Goal: Task Accomplishment & Management: Manage account settings

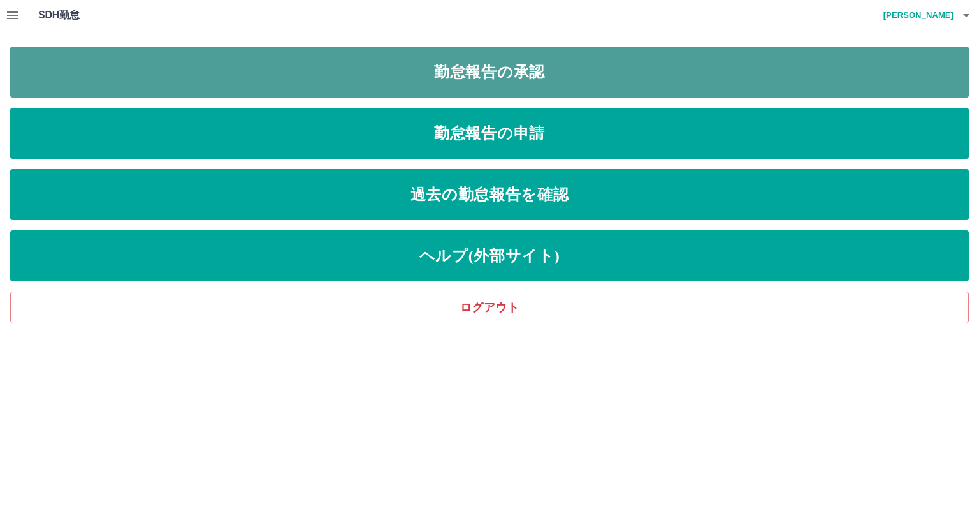
click at [493, 65] on link "勤怠報告の承認" at bounding box center [489, 72] width 959 height 51
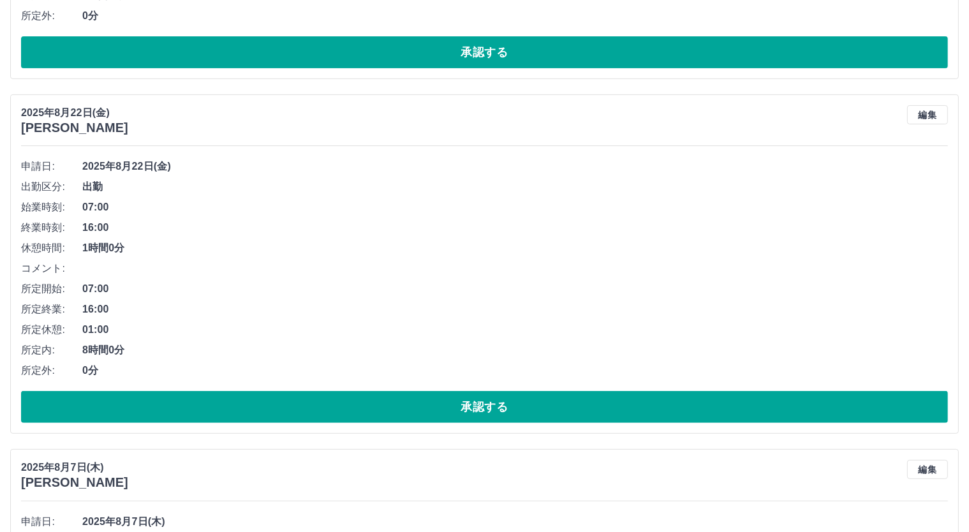
scroll to position [425, 0]
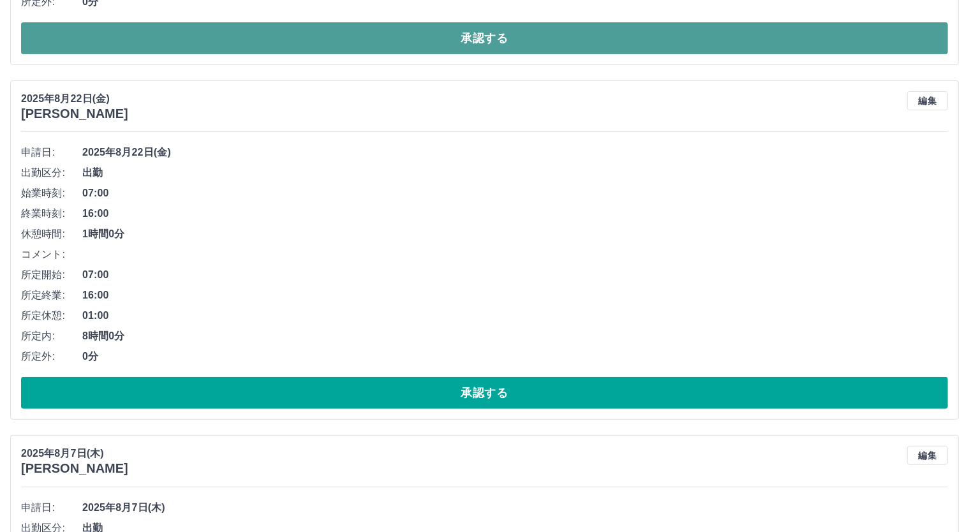
click at [492, 38] on button "承認する" at bounding box center [484, 38] width 926 height 32
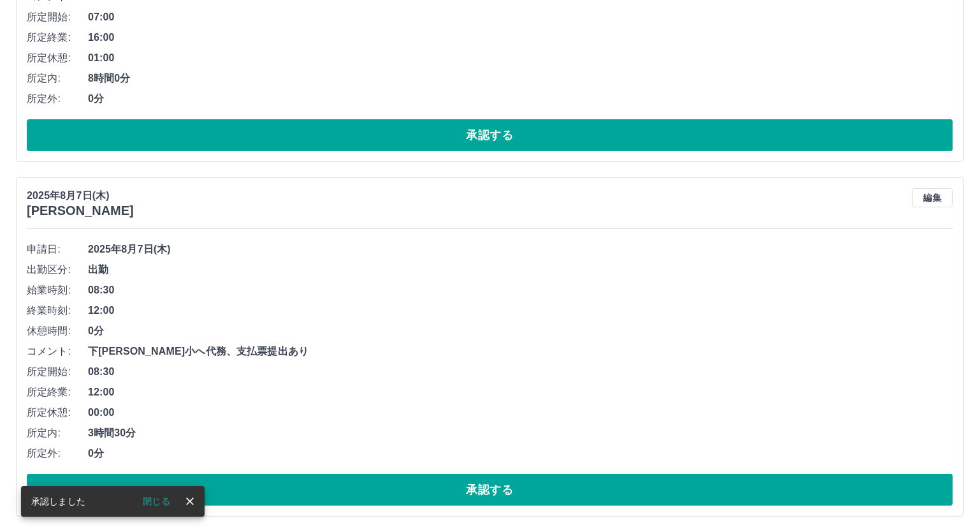
scroll to position [0, 0]
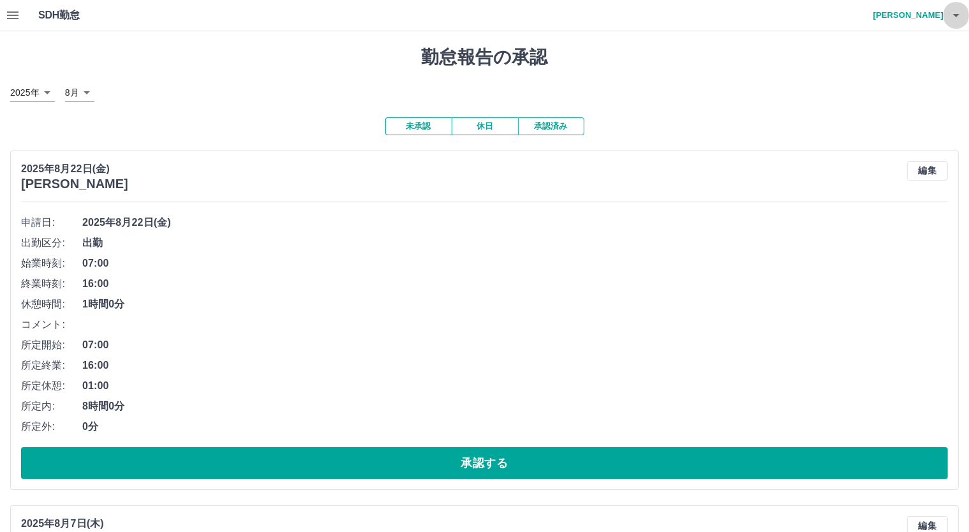
click at [953, 11] on icon "button" at bounding box center [955, 15] width 15 height 15
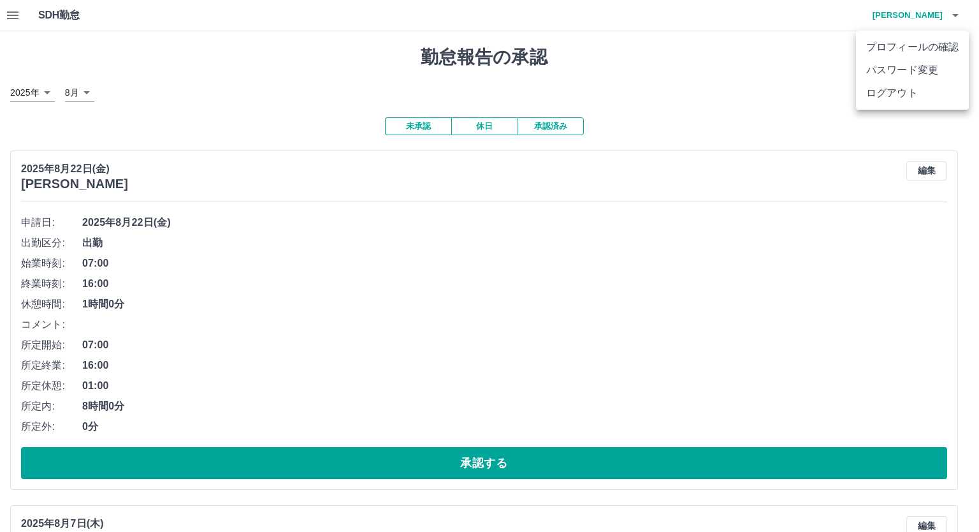
click at [915, 88] on li "ログアウト" at bounding box center [912, 93] width 113 height 23
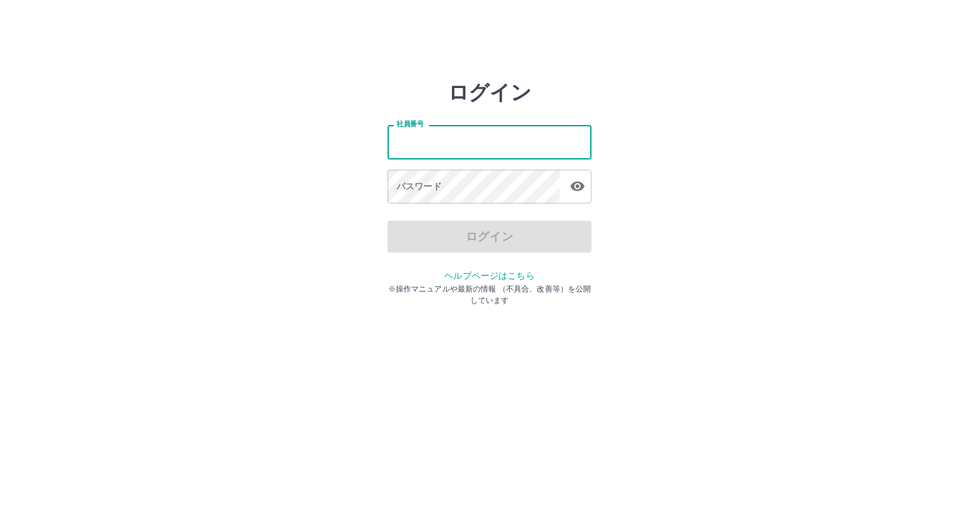
click at [472, 138] on input "社員番号" at bounding box center [490, 142] width 204 height 34
type input "*******"
click at [412, 138] on input "*******" at bounding box center [490, 142] width 204 height 34
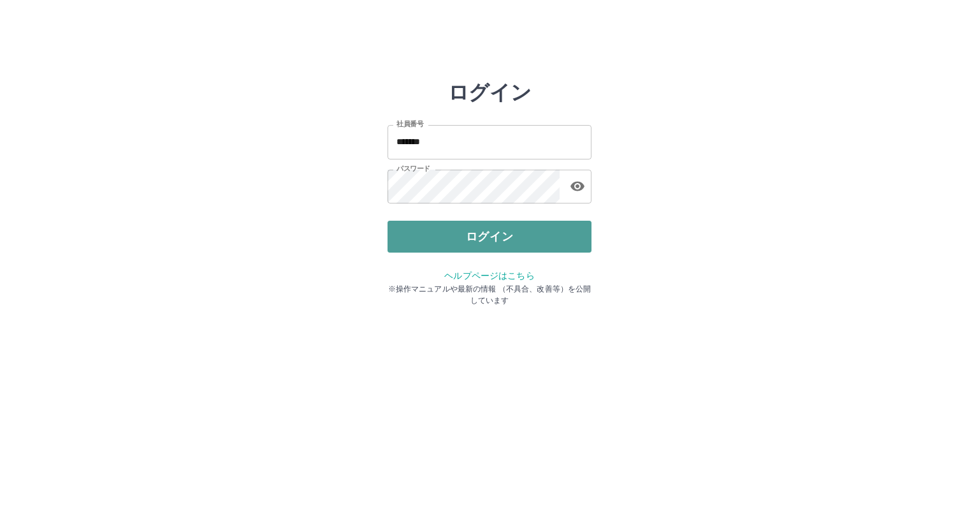
click at [484, 224] on button "ログイン" at bounding box center [490, 237] width 204 height 32
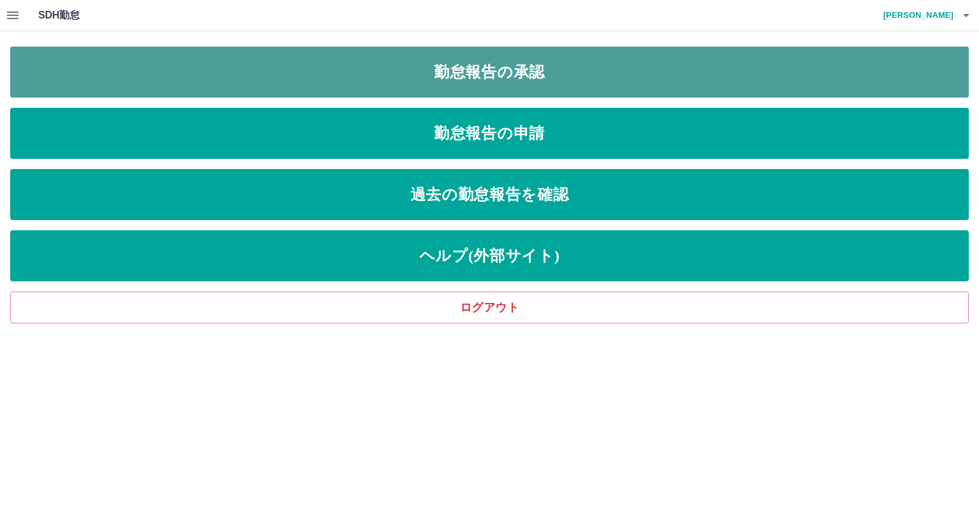
click at [508, 60] on link "勤怠報告の承認" at bounding box center [489, 72] width 959 height 51
